Goal: Information Seeking & Learning: Learn about a topic

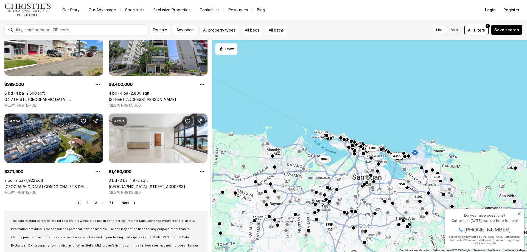
scroll to position [329, 0]
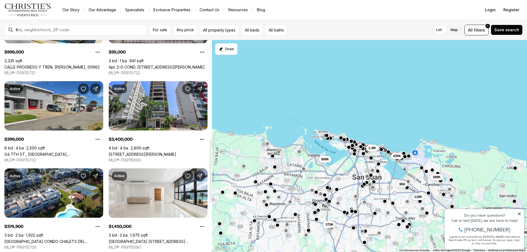
click at [62, 152] on link "G4 7TH ST., CASTELLANA GARDENS DEV., CAROLINA PR, 00983" at bounding box center [53, 154] width 99 height 5
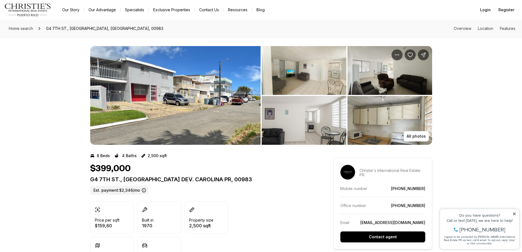
click at [514, 214] on icon at bounding box center [514, 214] width 3 height 3
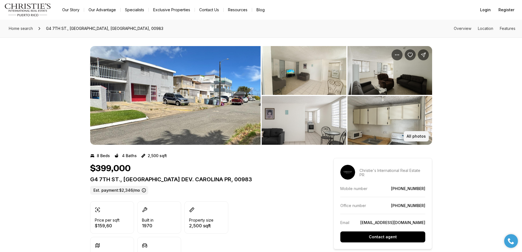
click at [412, 138] on p "All photos" at bounding box center [416, 136] width 19 height 4
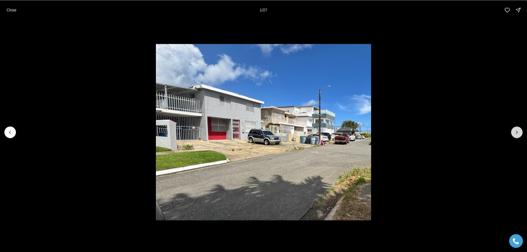
click at [517, 132] on icon "Next slide" at bounding box center [516, 131] width 5 height 5
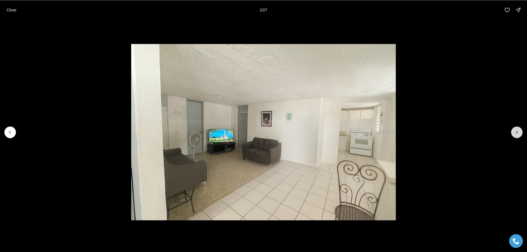
click at [517, 132] on icon "Next slide" at bounding box center [516, 131] width 5 height 5
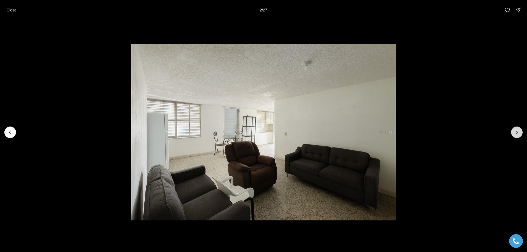
click at [517, 132] on icon "Next slide" at bounding box center [516, 131] width 5 height 5
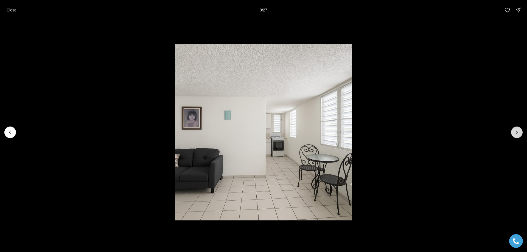
click at [517, 132] on icon "Next slide" at bounding box center [516, 131] width 5 height 5
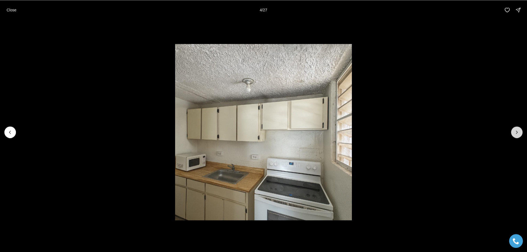
click at [517, 132] on icon "Next slide" at bounding box center [516, 131] width 5 height 5
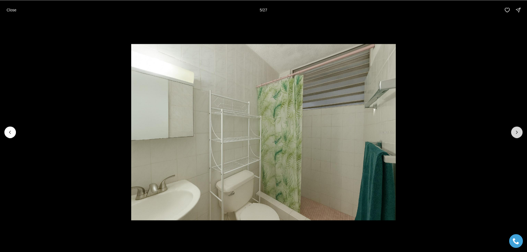
click at [517, 132] on icon "Next slide" at bounding box center [516, 131] width 5 height 5
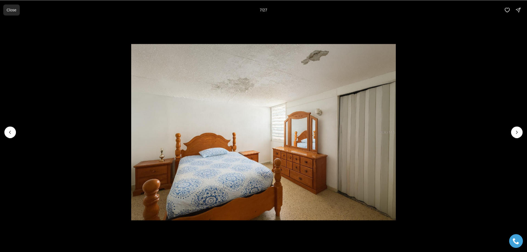
click at [13, 11] on p "Close" at bounding box center [12, 10] width 10 height 4
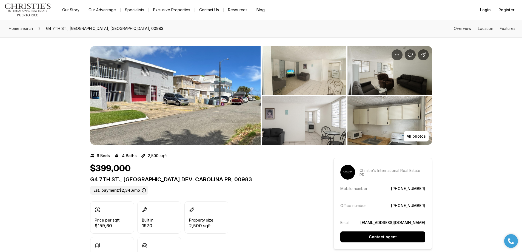
click at [35, 8] on img "Main navigation" at bounding box center [27, 9] width 47 height 13
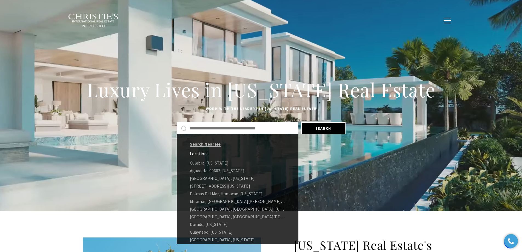
click at [220, 128] on input "Search by Address, City, or Neighborhood" at bounding box center [241, 128] width 105 height 7
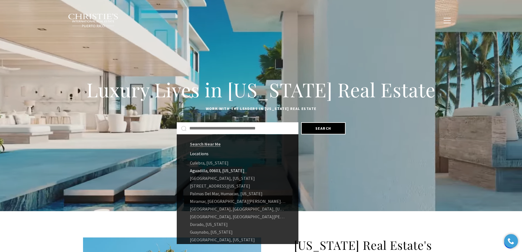
click at [220, 171] on link "Aguadilla, 00603, Puerto Rico" at bounding box center [238, 171] width 122 height 8
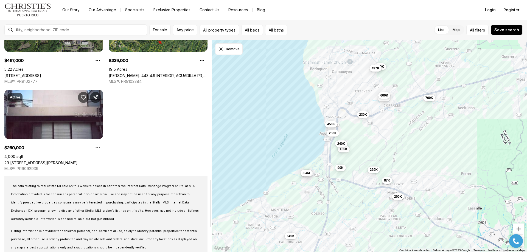
scroll to position [686, 0]
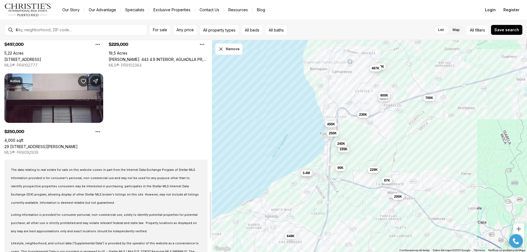
click at [62, 144] on link "29 29 MUNOZ RIVERA ST., AGUADILLA PR, 00605" at bounding box center [40, 146] width 73 height 5
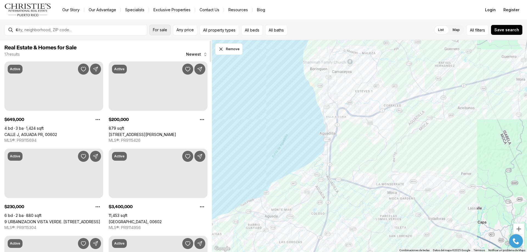
scroll to position [686, 0]
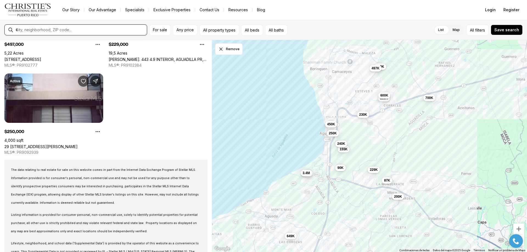
click at [85, 28] on input "text" at bounding box center [80, 29] width 129 height 5
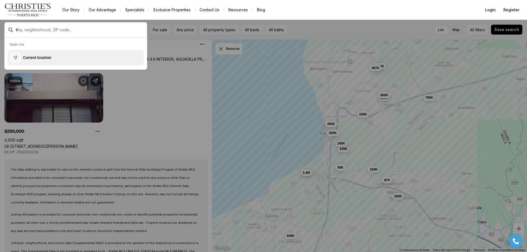
click at [45, 56] on p "Current location" at bounding box center [37, 57] width 28 height 5
